Goal: Transaction & Acquisition: Purchase product/service

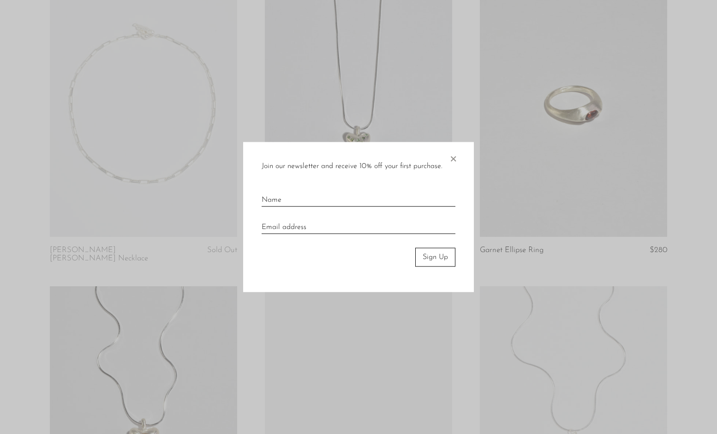
scroll to position [509, 0]
click at [454, 156] on span "×" at bounding box center [453, 157] width 9 height 30
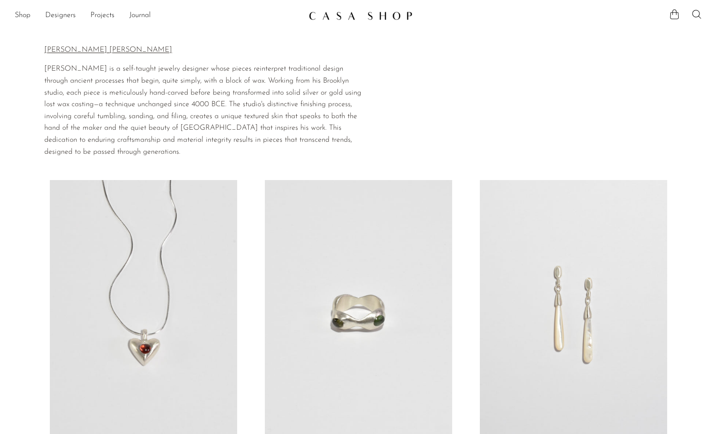
scroll to position [0, 0]
click at [30, 18] on link "Shop" at bounding box center [23, 16] width 16 height 12
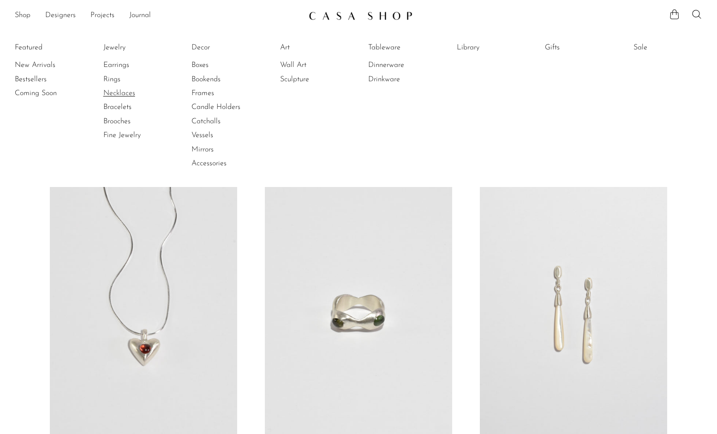
click at [126, 95] on link "Necklaces" at bounding box center [137, 93] width 69 height 10
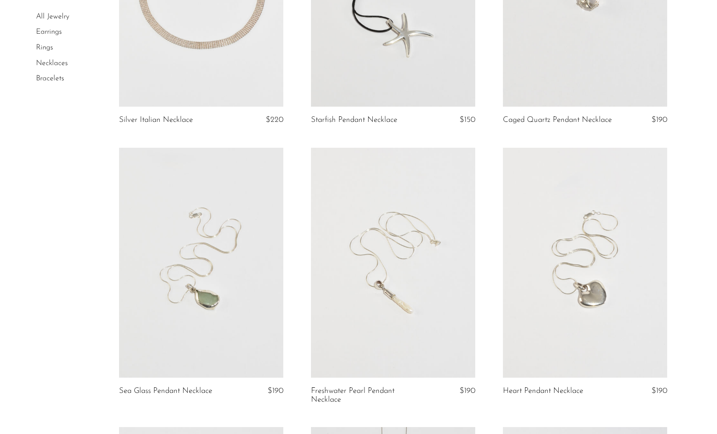
scroll to position [207, 0]
click at [219, 276] on link at bounding box center [201, 264] width 164 height 230
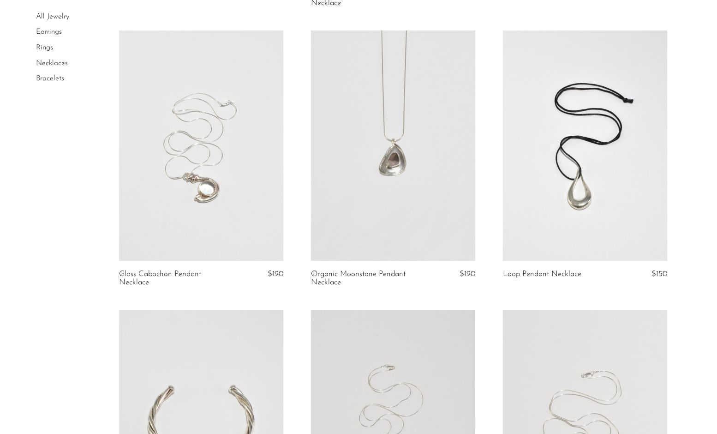
scroll to position [630, 0]
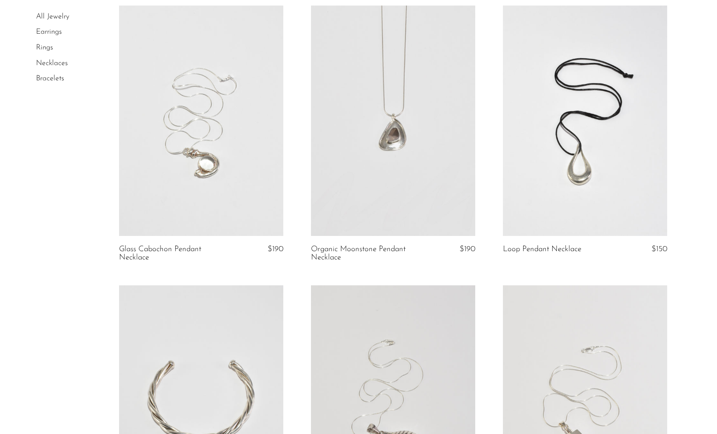
click at [395, 162] on link at bounding box center [393, 121] width 164 height 230
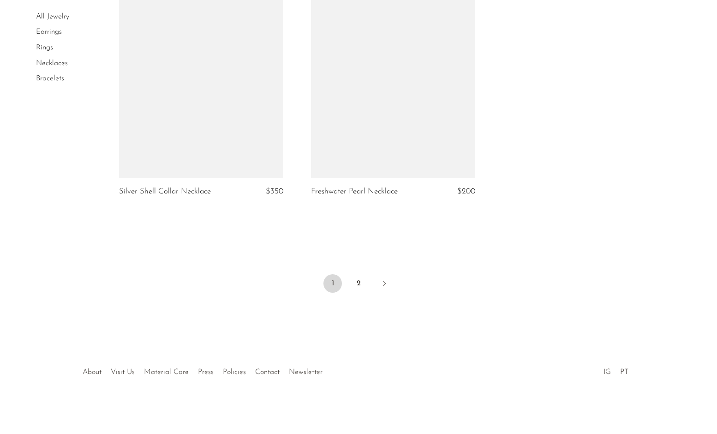
scroll to position [2910, 0]
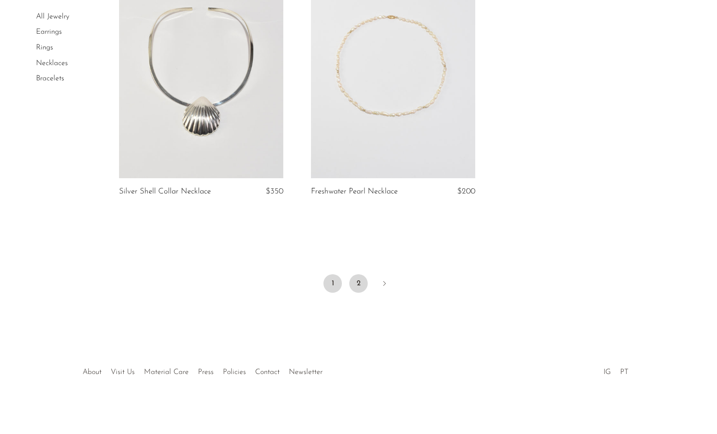
click at [365, 290] on link "2" at bounding box center [358, 283] width 18 height 18
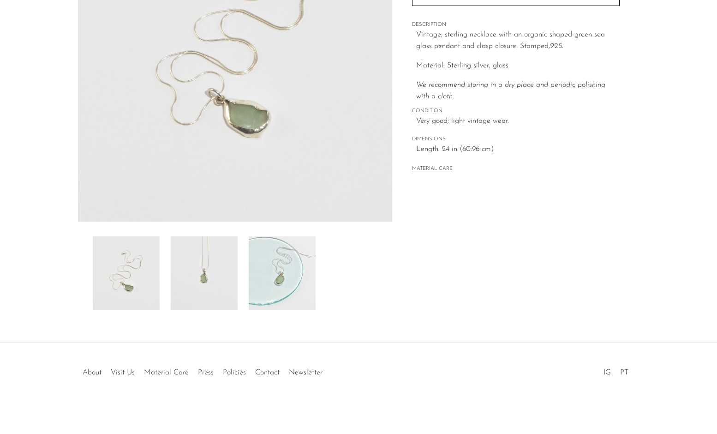
scroll to position [167, 0]
click at [284, 276] on img at bounding box center [282, 273] width 67 height 74
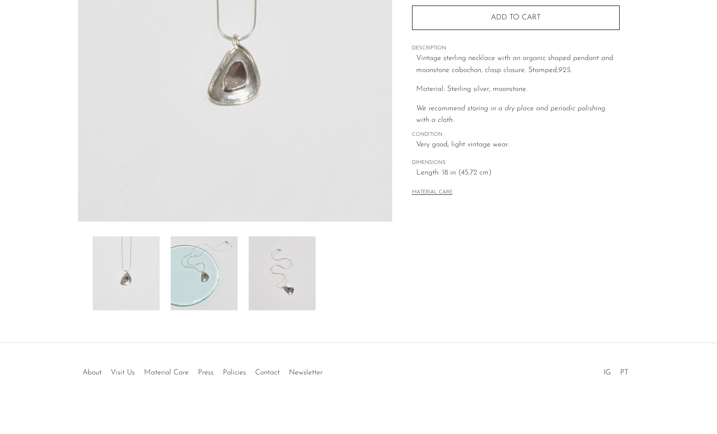
scroll to position [167, 0]
click at [298, 290] on img at bounding box center [282, 273] width 67 height 74
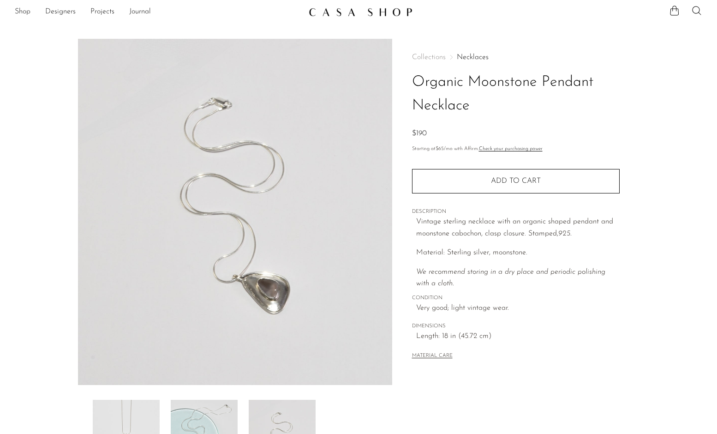
scroll to position [1, 0]
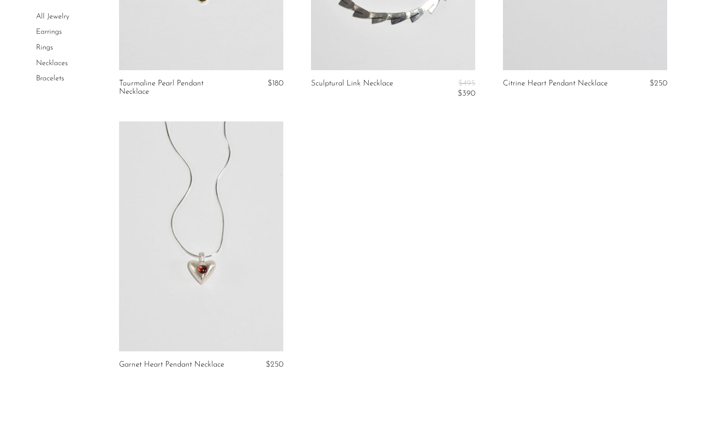
scroll to position [589, 0]
